Goal: Find specific page/section: Find specific page/section

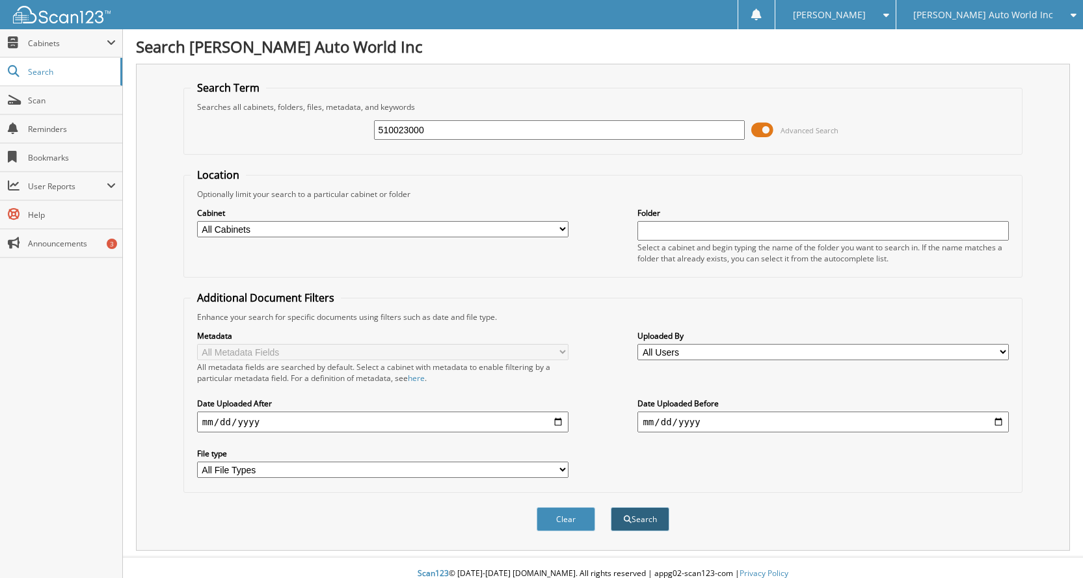
type input "510023000"
click at [641, 525] on button "Search" at bounding box center [640, 519] width 59 height 24
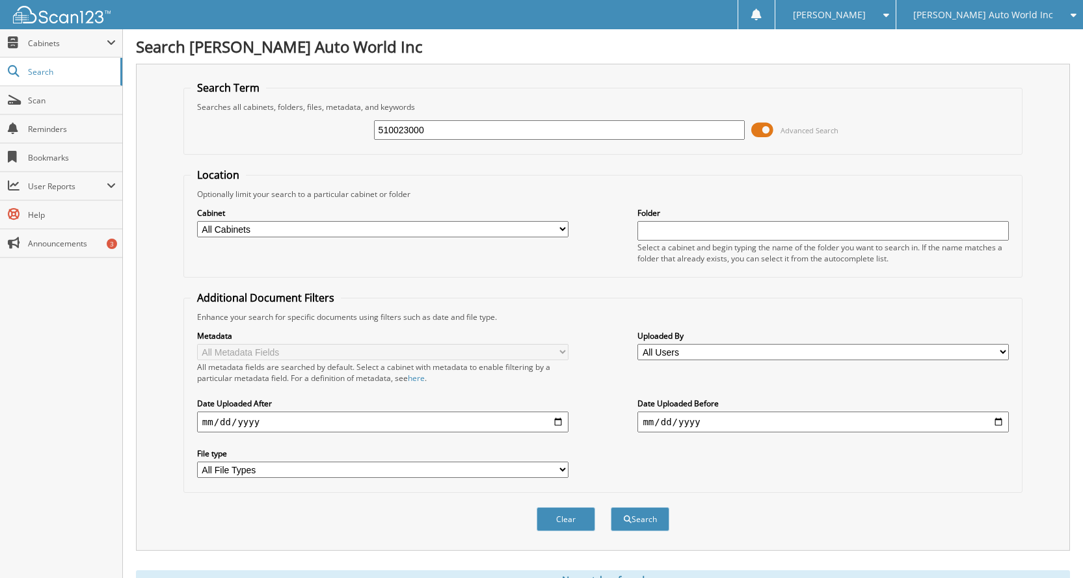
click at [990, 22] on div "[PERSON_NAME] Auto World Inc" at bounding box center [990, 14] width 174 height 29
click at [979, 40] on link "[PERSON_NAME] Buick-GMC Inc." at bounding box center [990, 40] width 187 height 23
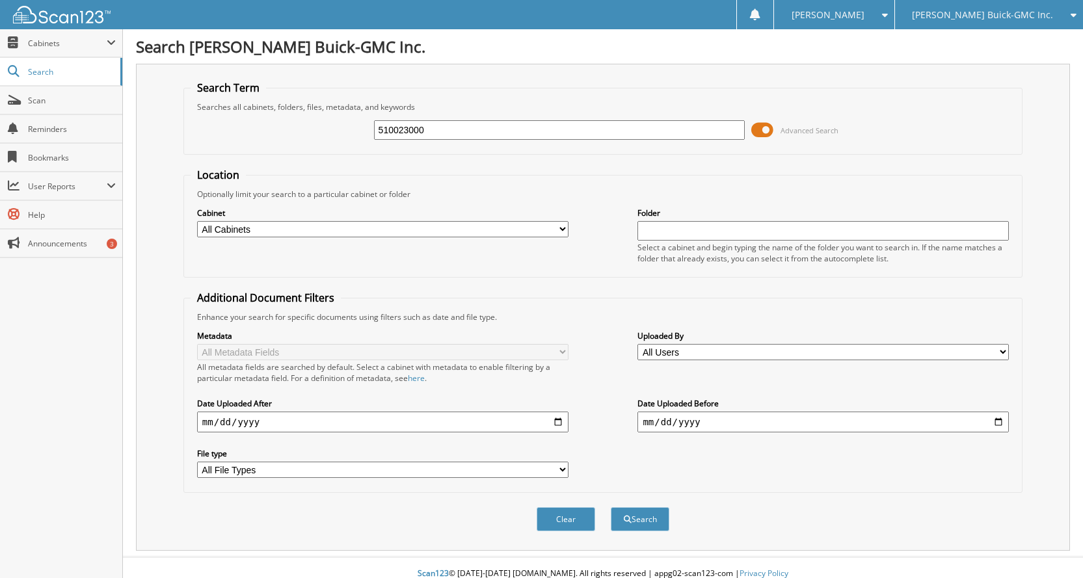
type input "510023000"
click at [611, 507] on button "Search" at bounding box center [640, 519] width 59 height 24
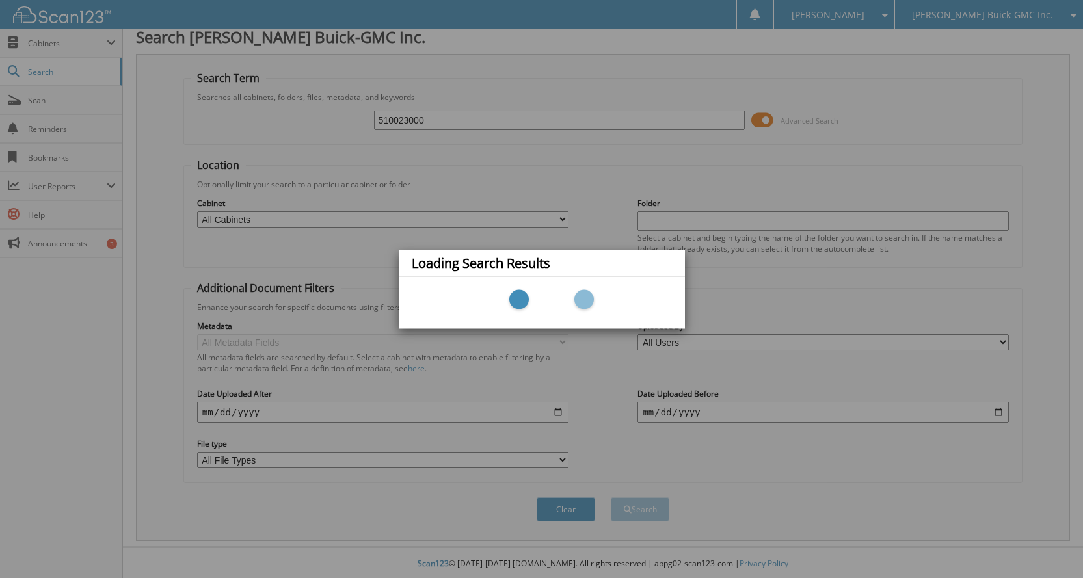
scroll to position [12, 0]
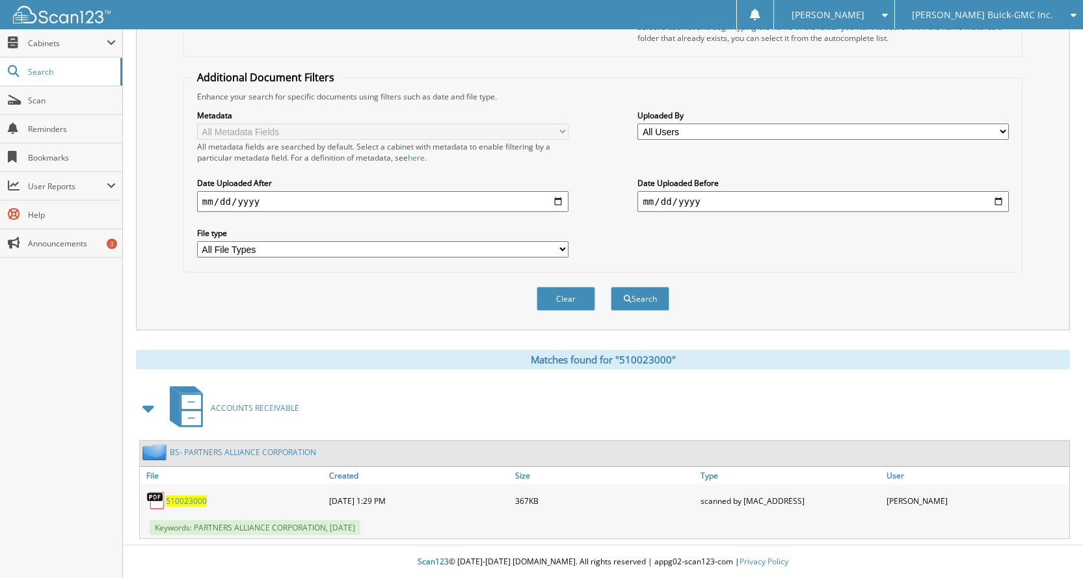
click at [187, 500] on span "510023000" at bounding box center [186, 501] width 41 height 11
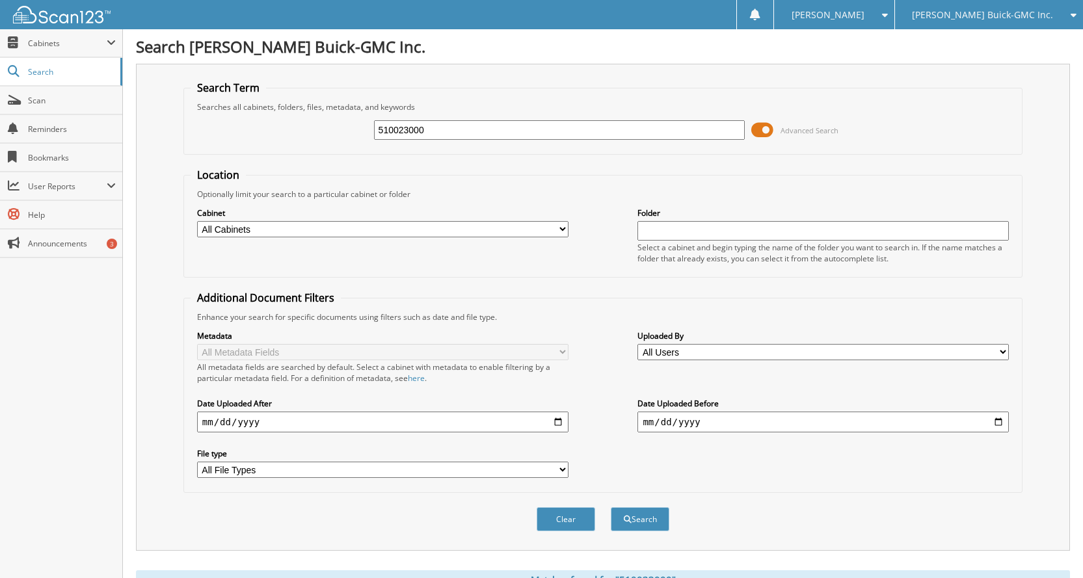
drag, startPoint x: 361, startPoint y: 142, endPoint x: 409, endPoint y: 137, distance: 48.5
click at [320, 144] on div "510023000 Advanced Search" at bounding box center [603, 130] width 825 height 35
paste input "249"
type input "510023249"
click at [611, 507] on button "Search" at bounding box center [640, 519] width 59 height 24
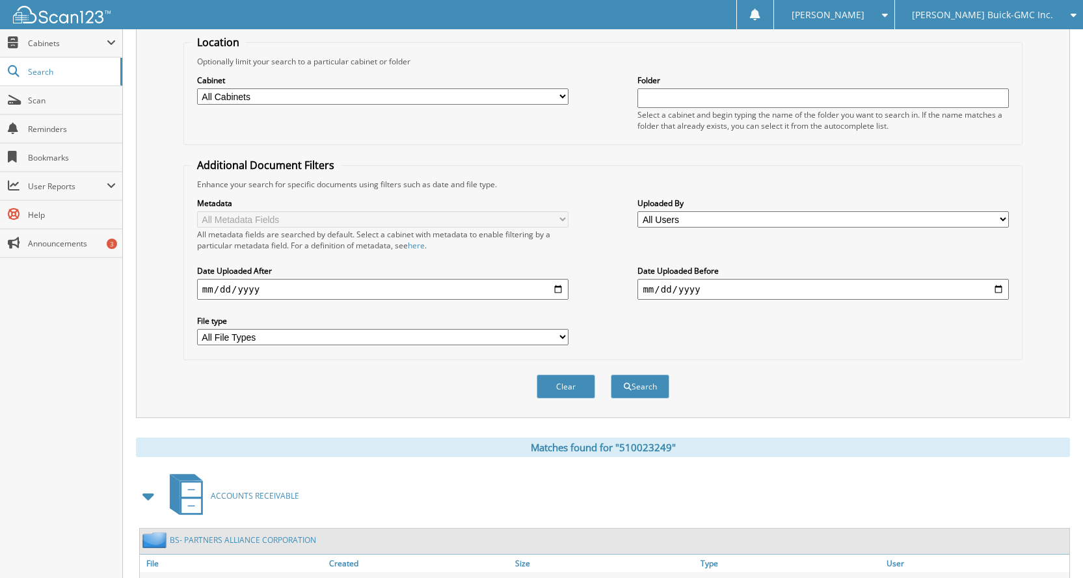
scroll to position [221, 0]
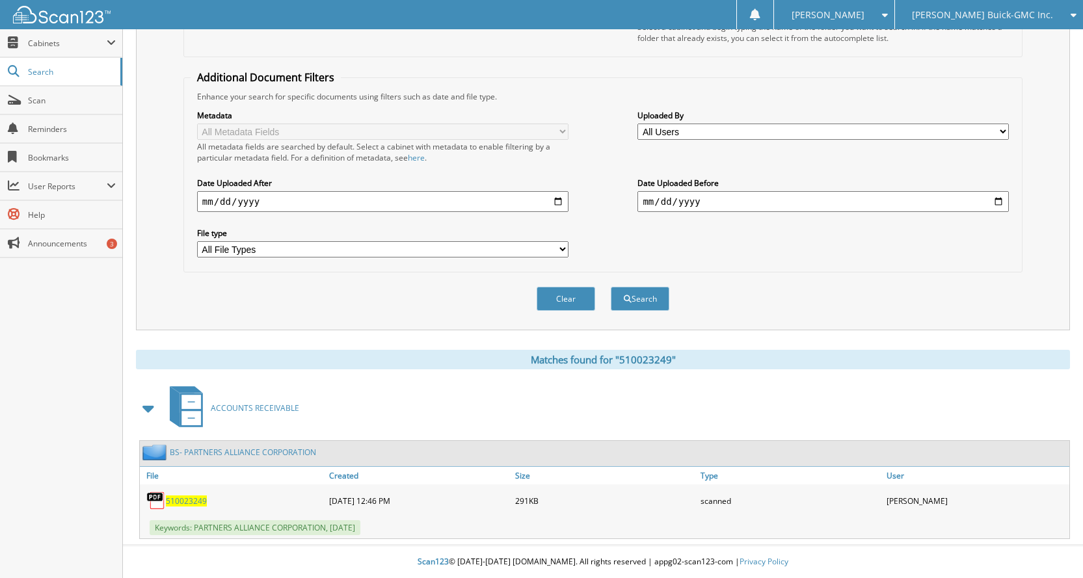
drag, startPoint x: 193, startPoint y: 500, endPoint x: 353, endPoint y: 502, distance: 160.1
click at [195, 500] on span "510023249" at bounding box center [186, 501] width 41 height 11
